Goal: Find specific page/section: Find specific page/section

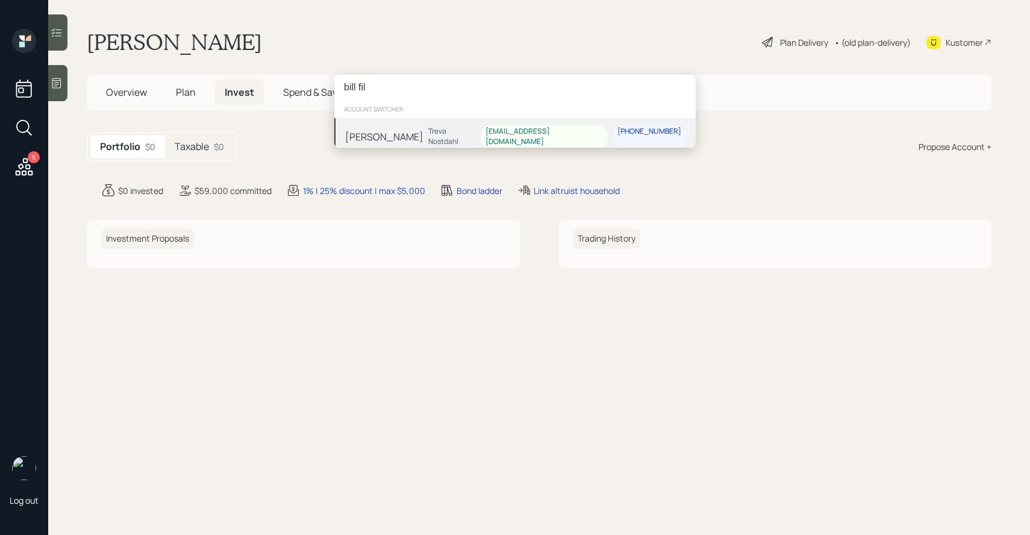
type input "bill fil"
